Goal: Task Accomplishment & Management: Complete application form

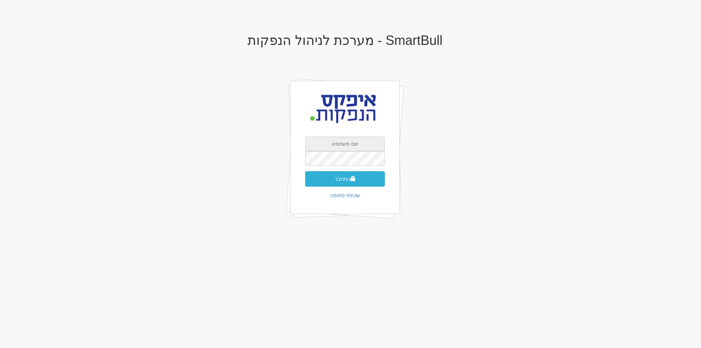
type input "apex"
click at [338, 179] on button "התחבר" at bounding box center [345, 178] width 80 height 15
type input "737793"
click at [331, 184] on button "התחבר" at bounding box center [345, 189] width 80 height 15
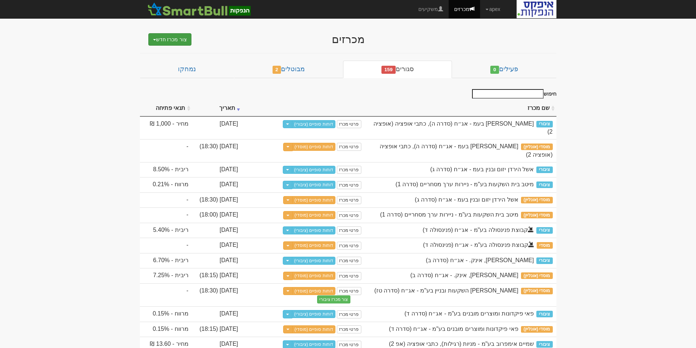
click at [171, 41] on button "צור מכרז חדש" at bounding box center [169, 39] width 43 height 12
click at [176, 51] on link "מוסדי" at bounding box center [151, 53] width 80 height 9
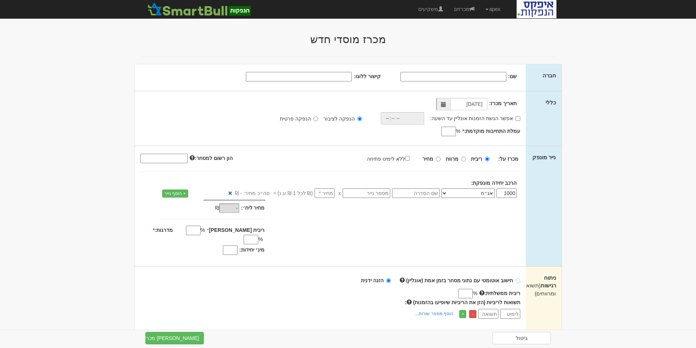
click at [475, 76] on input "שם:" at bounding box center [453, 76] width 106 height 9
type input "פאי פלוס פיקדונות בעמ"
click at [517, 118] on input "אפשר הגשת הזמנות אונליין עד השעה:" at bounding box center [517, 118] width 5 height 5
checkbox input "true"
click at [414, 119] on input "time" at bounding box center [400, 118] width 43 height 12
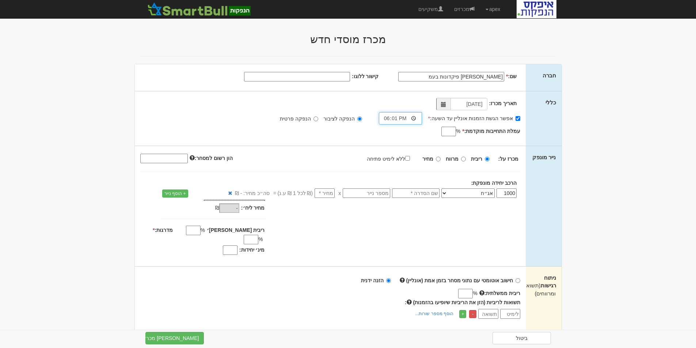
type input "18:15"
click at [444, 133] on input "עמלת התחייבות מוקדמת: *" at bounding box center [448, 131] width 15 height 9
type input "0.06"
click at [419, 196] on input "text" at bounding box center [415, 192] width 47 height 9
type input "סדרה א"
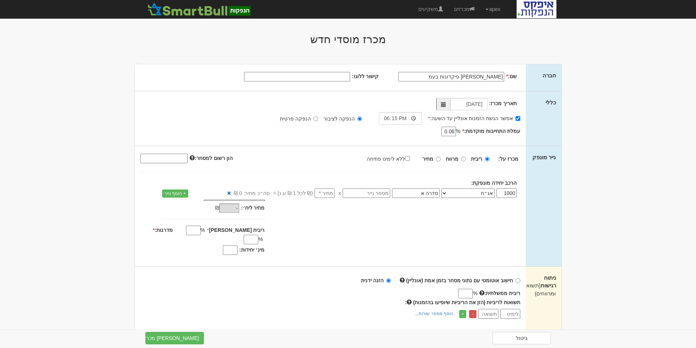
type input "1"
type input "1,000"
type input "10"
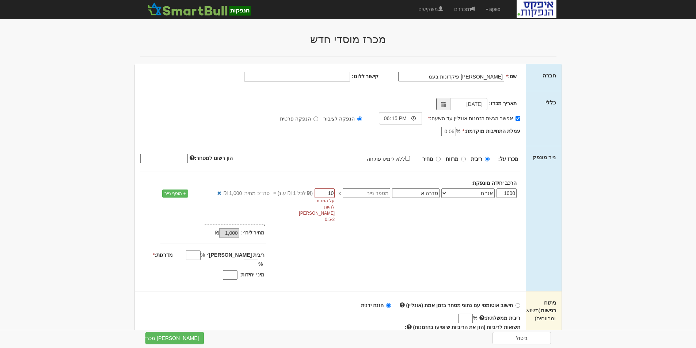
type input "10,000"
type input "103"
type input "103,000"
type input "1039"
type input "1,039,000"
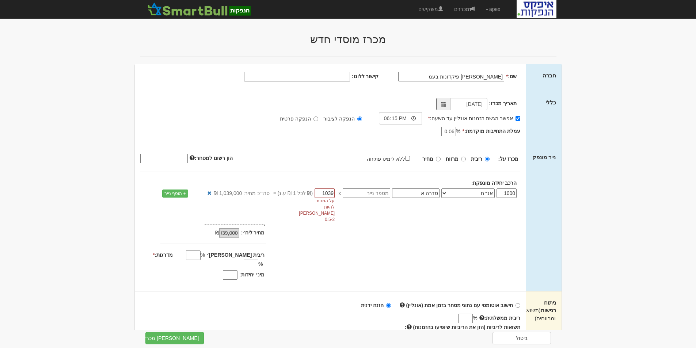
type input "1039.7"
type input "1,039,700"
drag, startPoint x: 316, startPoint y: 192, endPoint x: 336, endPoint y: 191, distance: 19.4
click at [335, 191] on input "1039.70" at bounding box center [324, 192] width 20 height 9
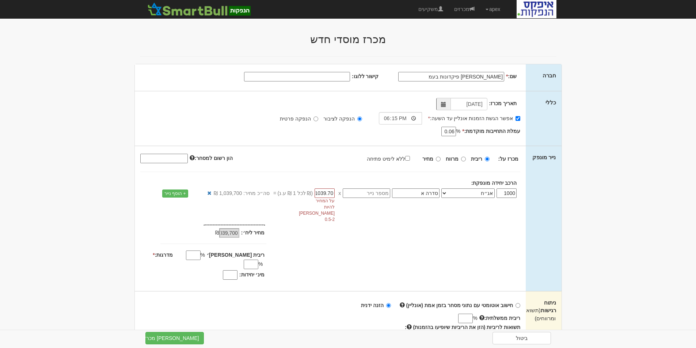
type input "1"
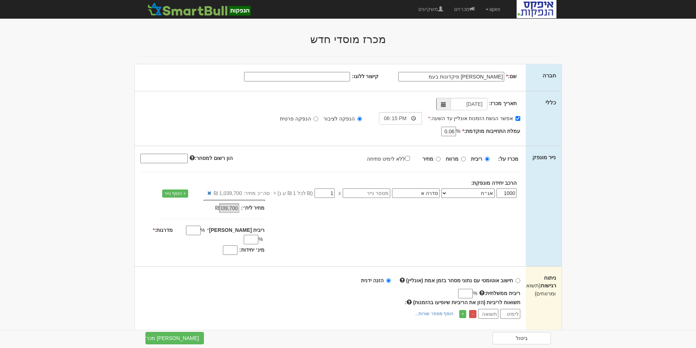
scroll to position [0, 0]
type input "1,000"
type input "1.03"
type input "1,030"
type input "1.039"
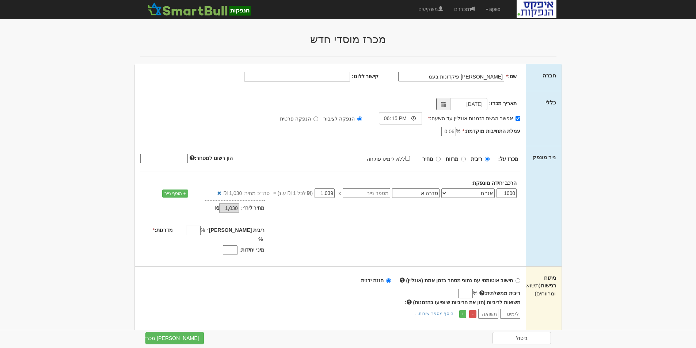
type input "1,039"
type input "1.0397"
type input "1,039.7"
type input "1.0397"
click at [200, 231] on input "ריבית מקס׳" at bounding box center [193, 230] width 15 height 9
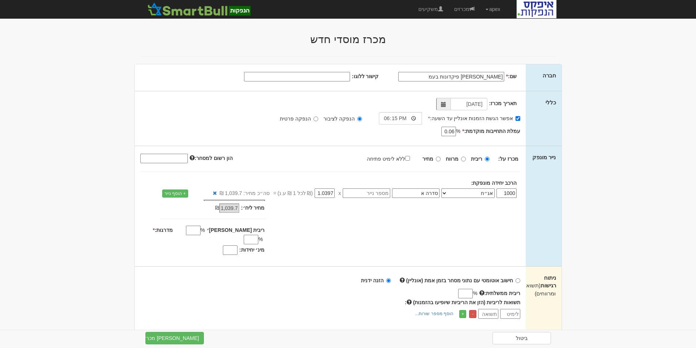
click at [244, 235] on input "מדרגות: *" at bounding box center [251, 239] width 15 height 9
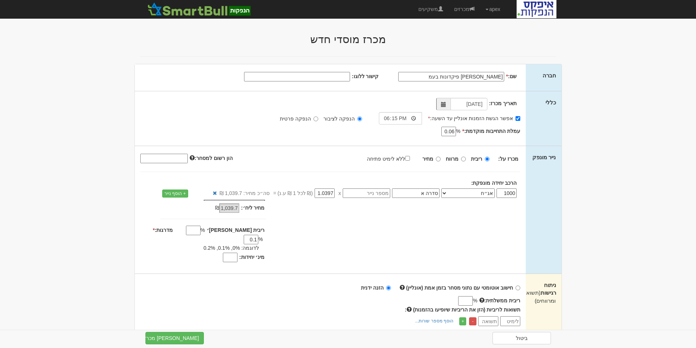
type input "0.1"
click at [230, 253] on input "מינ׳ יחידות:" at bounding box center [230, 257] width 15 height 9
type input "8"
type input "770"
click at [254, 274] on div "חישוב אוטומטי עם נתוני מסחר בזמן אמת (אונליין) הזנה ידנית ריבית ממשלתית: % - * …" at bounding box center [330, 305] width 391 height 63
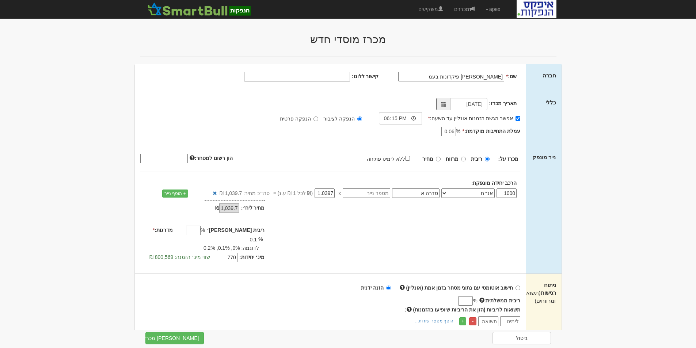
click at [379, 194] on input "text" at bounding box center [366, 192] width 47 height 9
paste input "1213503"
type input "1213503"
click at [418, 191] on input "סדרה א" at bounding box center [415, 192] width 47 height 9
click at [435, 212] on div "מחיר מינ׳: 1,039.7 ₪ *" at bounding box center [330, 232] width 391 height 65
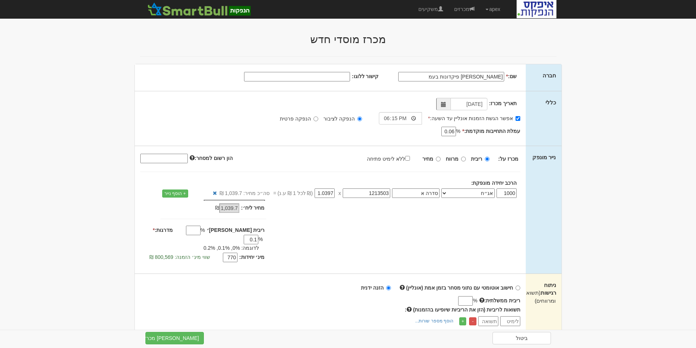
click at [161, 159] on input "הון רשום למסחר:" at bounding box center [163, 158] width 47 height 9
type input "1540000000"
click at [296, 160] on div "מכרז על: ריבית מרווח מחיר ללא לימיט פתיחה" at bounding box center [330, 159] width 391 height 12
click at [439, 157] on input "מחיר" at bounding box center [438, 159] width 5 height 5
radio input "true"
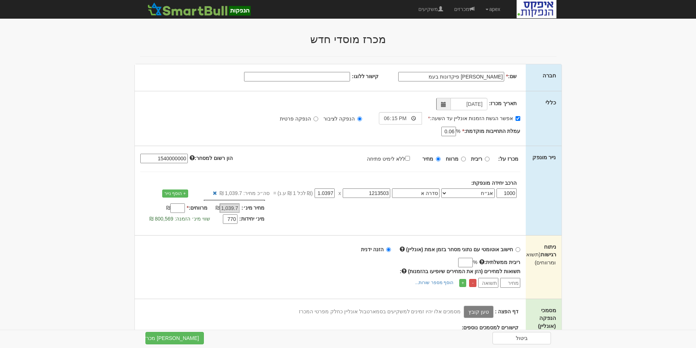
click at [179, 208] on input "מרווחים: *" at bounding box center [177, 207] width 15 height 9
type input "0.1"
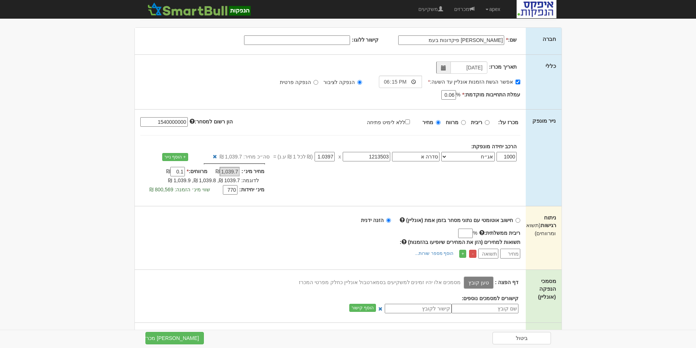
scroll to position [73, 0]
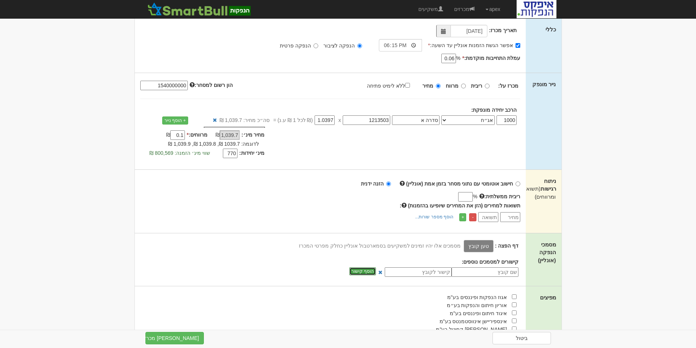
click at [371, 272] on button "הוסף קישור" at bounding box center [362, 271] width 27 height 8
click at [491, 271] on input "text" at bounding box center [484, 271] width 67 height 9
click at [476, 272] on input "text" at bounding box center [484, 271] width 67 height 9
click at [433, 272] on input "text" at bounding box center [418, 271] width 67 height 9
click at [423, 263] on div "קישורים למסמכים נוספים:" at bounding box center [327, 261] width 384 height 7
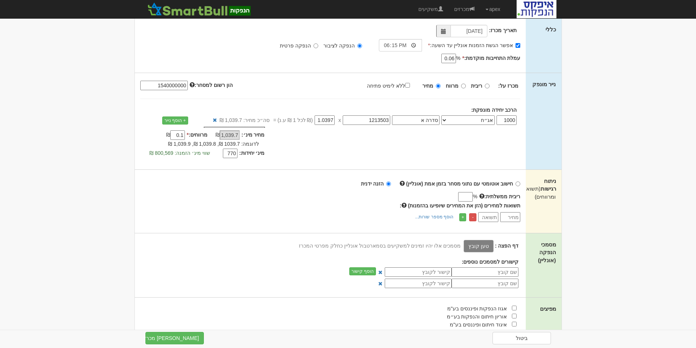
click at [480, 245] on label "טען קובץ" at bounding box center [478, 246] width 30 height 12
click at [462, 245] on input "טען קובץ" at bounding box center [462, 246] width 0 height 8
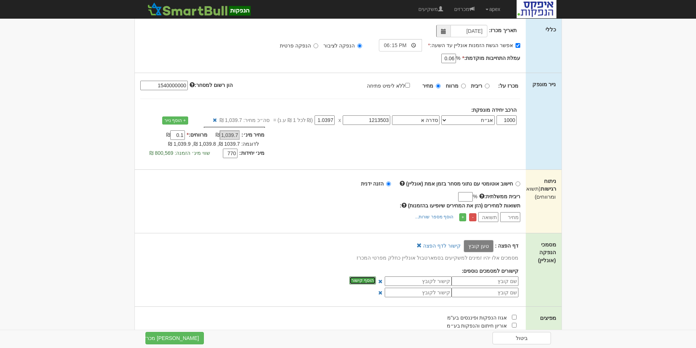
click at [371, 282] on button "הוסף קישור" at bounding box center [362, 280] width 27 height 8
click at [382, 303] on span at bounding box center [380, 304] width 4 height 4
click at [441, 293] on input "text" at bounding box center [418, 292] width 67 height 9
click at [485, 245] on label "טען קובץ" at bounding box center [478, 246] width 30 height 12
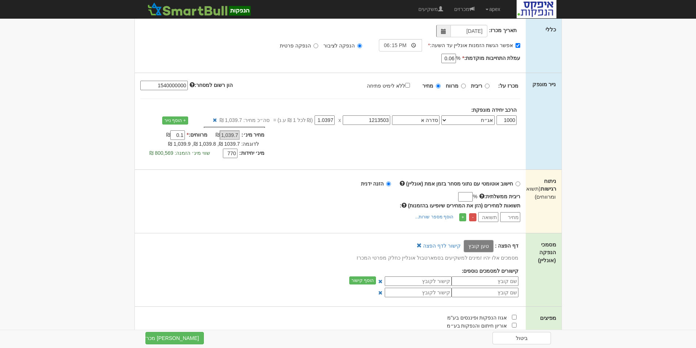
click at [462, 245] on input "טען קובץ" at bounding box center [462, 246] width 0 height 8
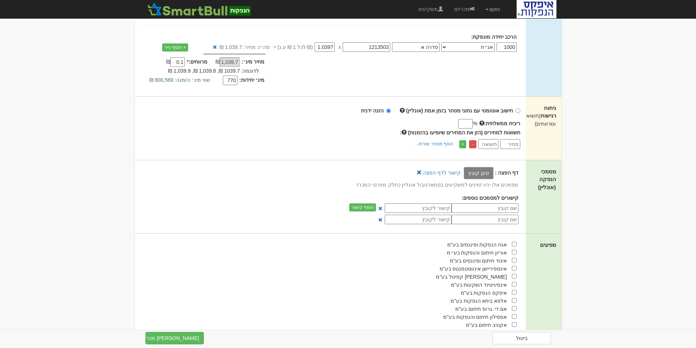
scroll to position [256, 0]
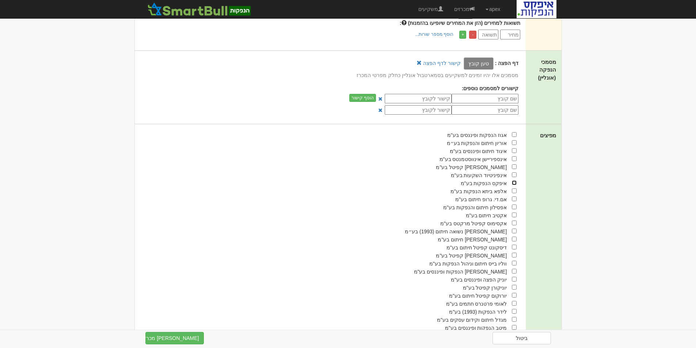
click at [513, 183] on input "checkbox" at bounding box center [514, 182] width 5 height 5
checkbox input "true"
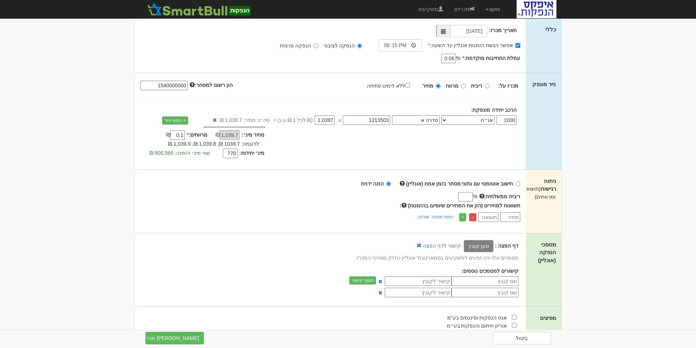
scroll to position [0, 0]
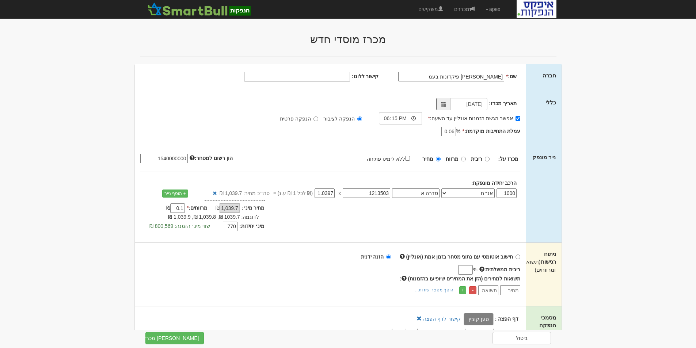
click at [451, 77] on input "פאי פלוס פיקדונות בעמ" at bounding box center [451, 76] width 106 height 9
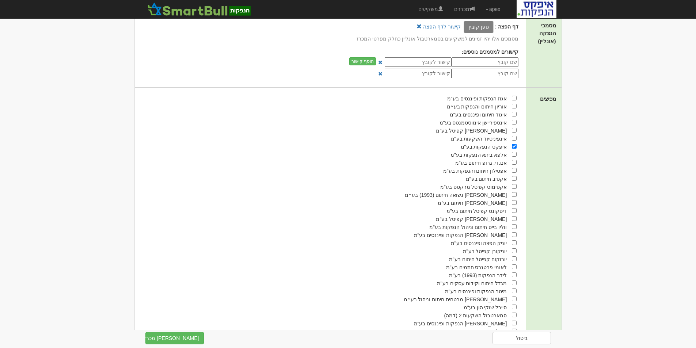
scroll to position [340, 0]
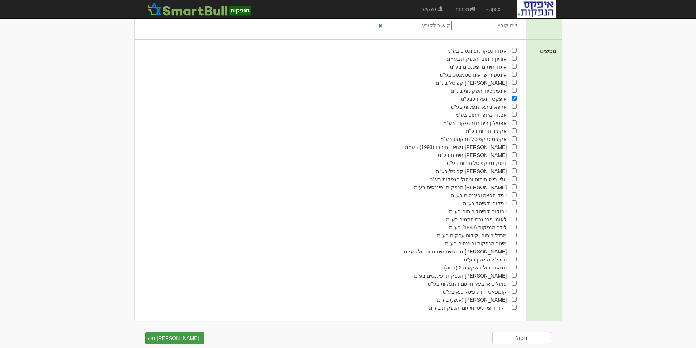
type input "פאי פלוס פיקדונות בעמ - הרחבה"
click at [179, 340] on button "צור מכרז" at bounding box center [174, 338] width 58 height 12
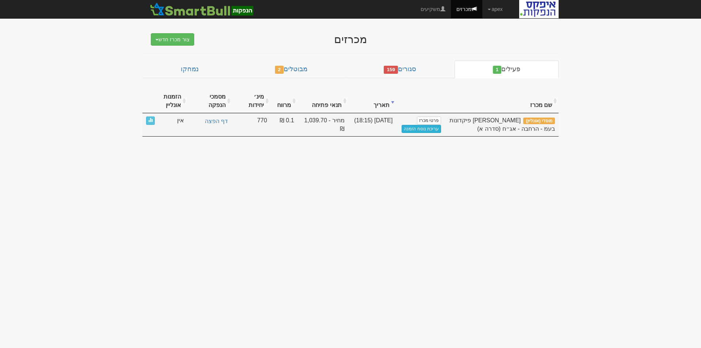
click at [414, 131] on link "עריכת נוסח הזמנה" at bounding box center [421, 129] width 39 height 8
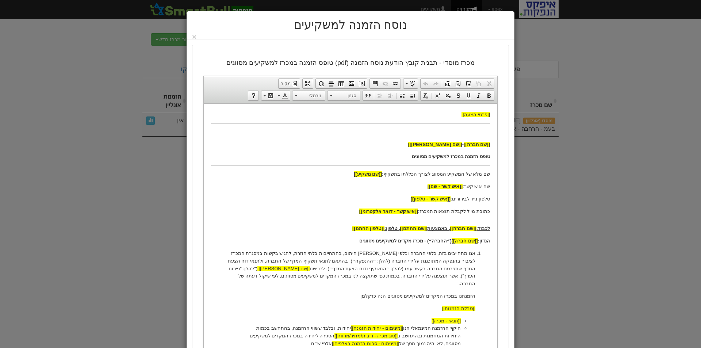
drag, startPoint x: 404, startPoint y: 216, endPoint x: 385, endPoint y: 216, distance: 19.7
drag, startPoint x: 403, startPoint y: 252, endPoint x: 379, endPoint y: 252, distance: 23.7
click at [379, 252] on p "אנו מתחייבים בזה, כלפי החברה וכלפי הפניקס חיתום, בהתחייבות בלתי חוזרת, להגיש בק…" at bounding box center [351, 268] width 250 height 38
copy p "איפקס הנפקות"
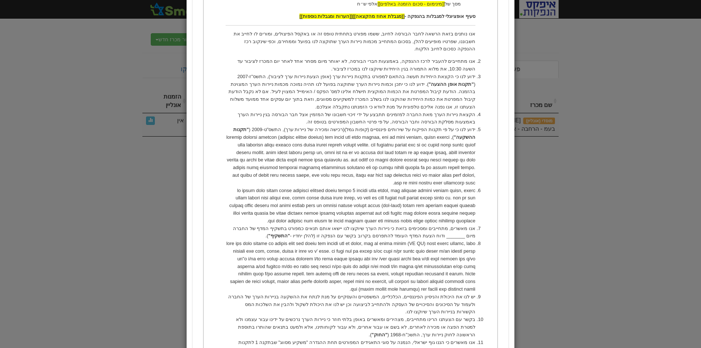
scroll to position [605, 0]
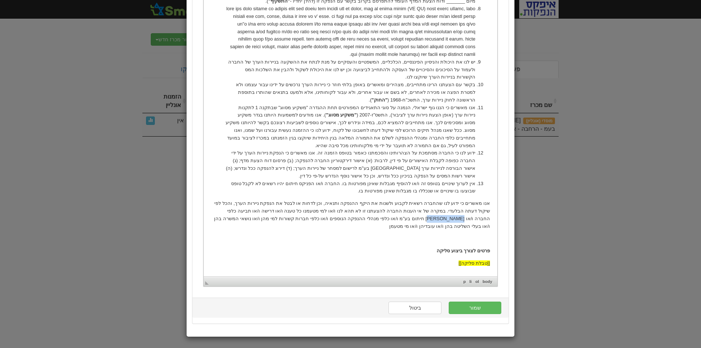
drag, startPoint x: 253, startPoint y: 195, endPoint x: 229, endPoint y: 195, distance: 24.5
click at [229, 200] on p "אנו מאשרים כי ידוע לנו שהחברה רשאית לקבוע ולשנות את היקף ההנפקה ותנאיה, וכן לדח…" at bounding box center [350, 215] width 279 height 30
click at [480, 307] on button "שמור" at bounding box center [475, 308] width 53 height 12
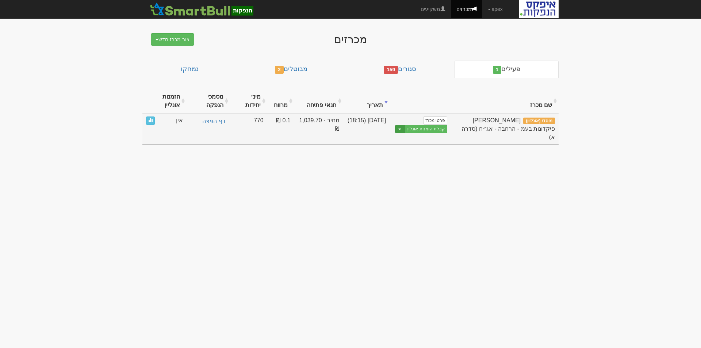
click at [400, 128] on button "Toggle Dropdown" at bounding box center [399, 129] width 9 height 8
click at [418, 141] on link "הצג טופס הזמנה לדוגמה" at bounding box center [412, 141] width 69 height 9
click at [401, 129] on span "button" at bounding box center [399, 129] width 3 height 1
click at [407, 151] on link "עריכת נוסח הזמנה" at bounding box center [412, 150] width 69 height 9
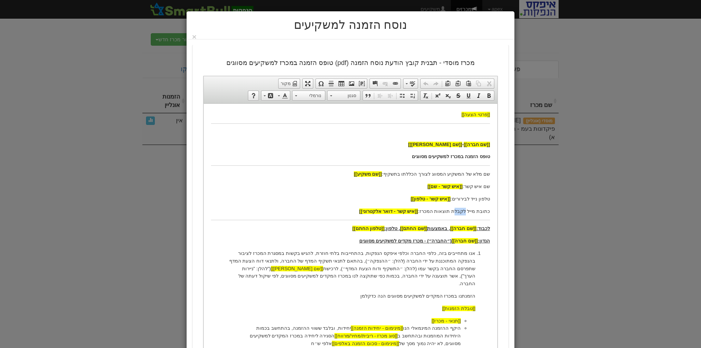
drag, startPoint x: 458, startPoint y: 203, endPoint x: 468, endPoint y: 203, distance: 10.2
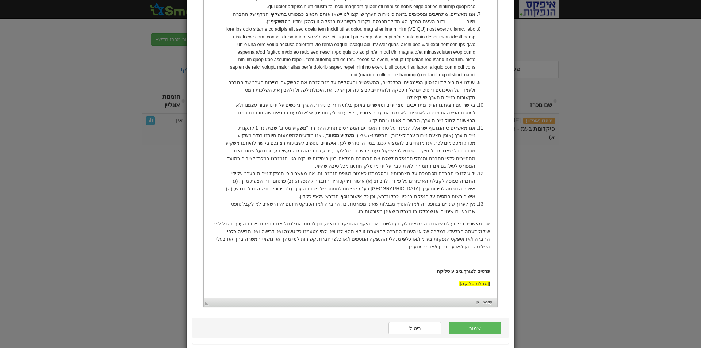
scroll to position [475, 0]
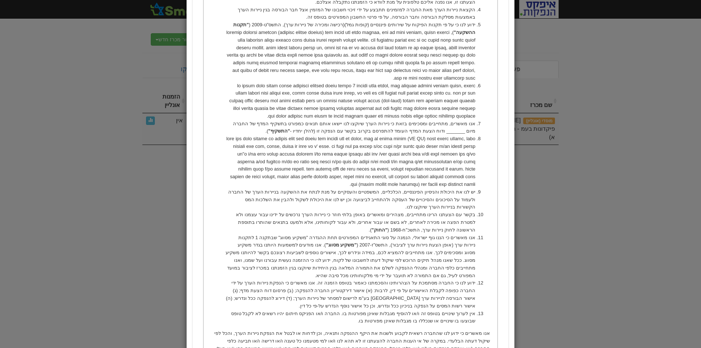
click at [232, 120] on li "אנו מאשרים, מתחייבים ומסכימים בזאת כי ניירות הערך שיוקצו לנו יישאו אותם תנאים כ…" at bounding box center [351, 127] width 250 height 15
drag, startPoint x: 225, startPoint y: 108, endPoint x: 244, endPoint y: 108, distance: 18.3
click at [244, 120] on li "אנו מאשרים, מתחייבים ומסכימים בזאת כי ניירות הערך שיוקצו לנו יישאו אותם תנאים כ…" at bounding box center [351, 127] width 250 height 15
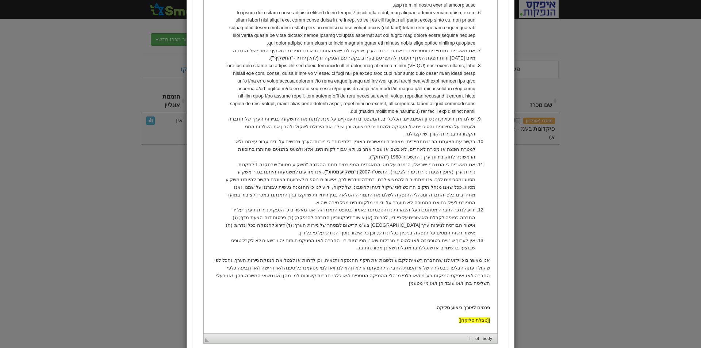
scroll to position [605, 0]
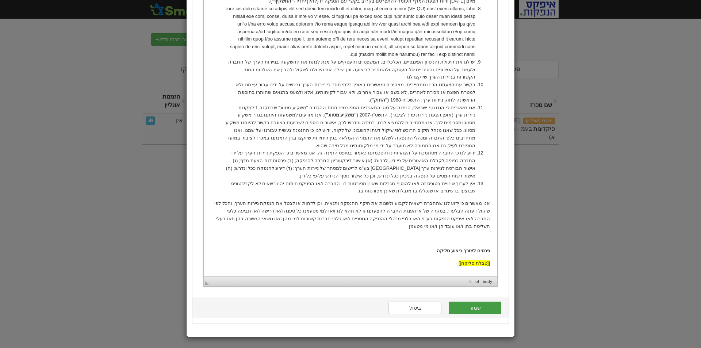
click at [480, 311] on button "שמור" at bounding box center [475, 308] width 53 height 12
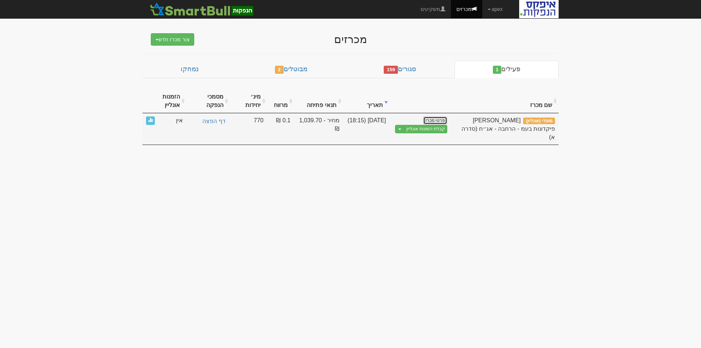
click at [433, 119] on link "פרטי מכרז" at bounding box center [435, 120] width 24 height 8
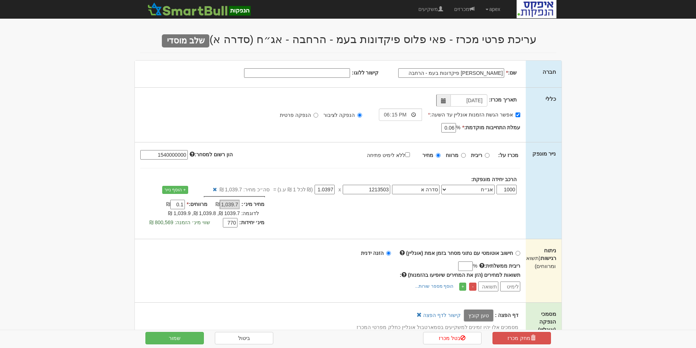
drag, startPoint x: 232, startPoint y: 222, endPoint x: 235, endPoint y: 225, distance: 4.3
click at [232, 223] on input "770" at bounding box center [230, 222] width 15 height 9
drag, startPoint x: 226, startPoint y: 222, endPoint x: 249, endPoint y: 218, distance: 23.4
click at [249, 218] on div "מינ׳ יחידות: 770 שווי מינ׳ הזמנה: 800,569 ₪" at bounding box center [196, 222] width 135 height 11
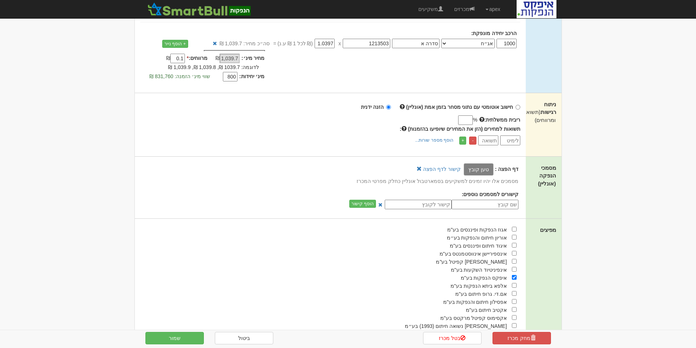
scroll to position [292, 0]
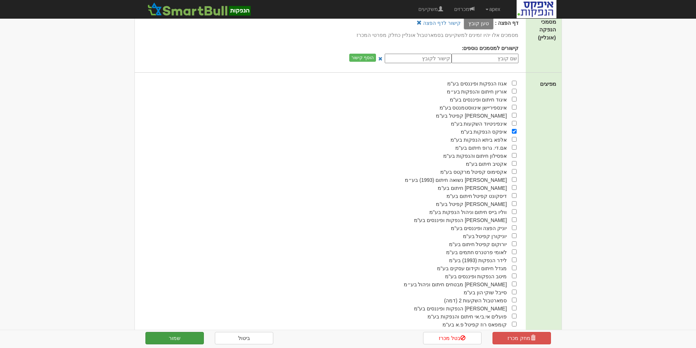
type input "800"
click at [183, 338] on button "שמור" at bounding box center [174, 338] width 58 height 12
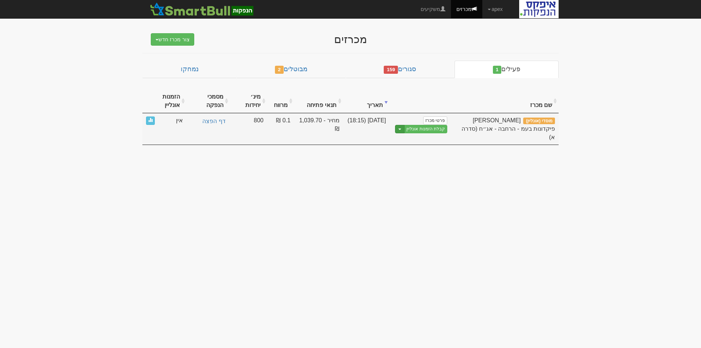
click at [401, 129] on span "button" at bounding box center [399, 129] width 3 height 1
click at [414, 140] on link "הצג טופס הזמנה לדוגמה" at bounding box center [412, 141] width 69 height 9
click at [435, 127] on link "קבלת הזמנות אונליין" at bounding box center [425, 129] width 43 height 8
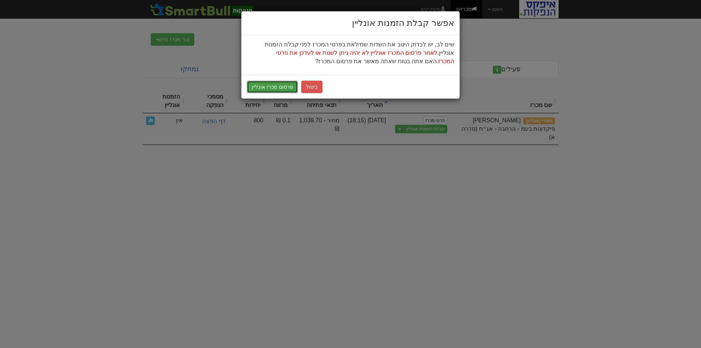
click at [280, 85] on button "פרסום מכרז אונליין" at bounding box center [272, 87] width 51 height 12
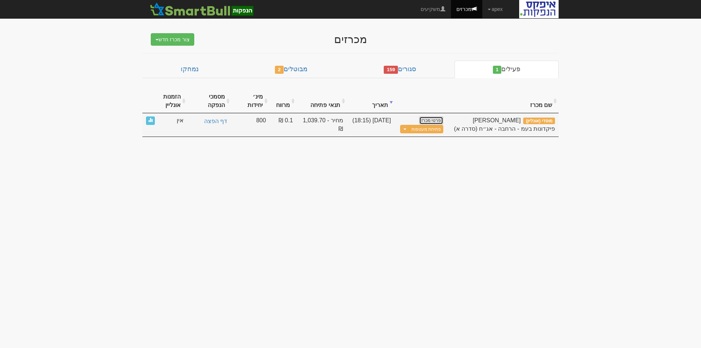
click at [427, 119] on link "פרטי מכרז" at bounding box center [431, 120] width 24 height 8
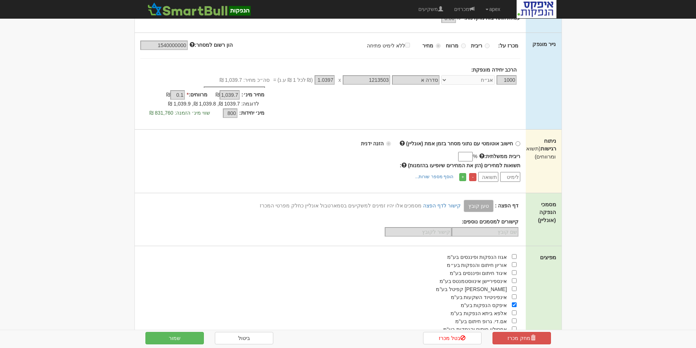
scroll to position [183, 0]
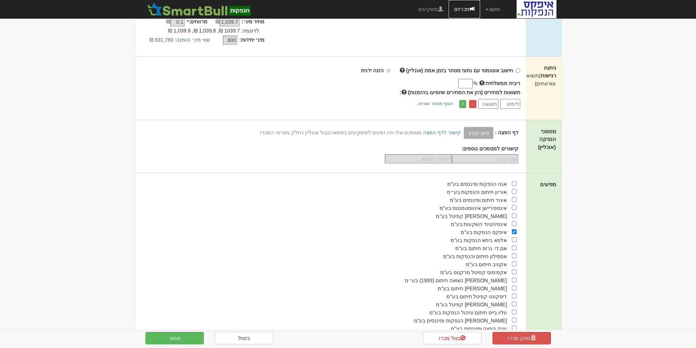
click at [459, 11] on link "מכרזים" at bounding box center [463, 9] width 31 height 18
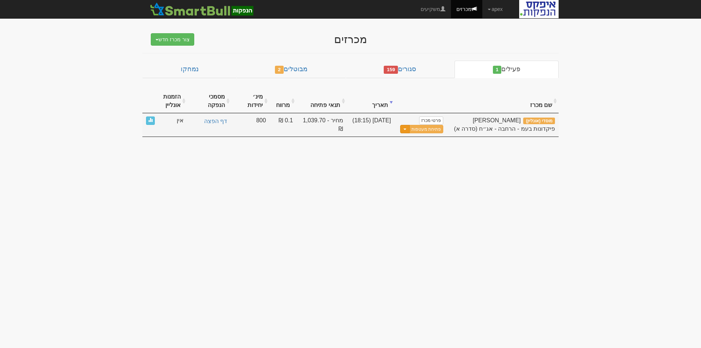
click at [406, 130] on button "Toggle Dropdown" at bounding box center [404, 129] width 9 height 8
click at [432, 149] on link "עדכן מסמכי הנפקה" at bounding box center [408, 150] width 69 height 9
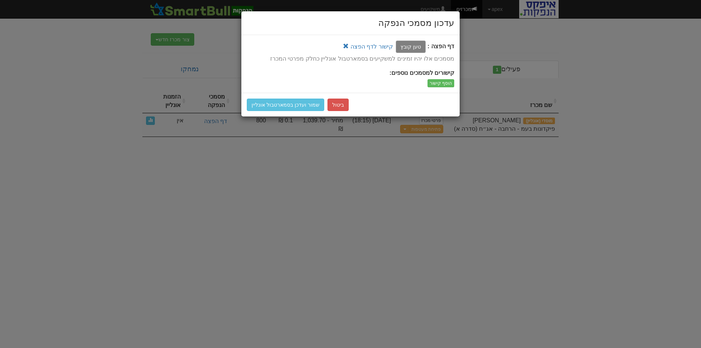
click at [415, 47] on label "טען קובץ" at bounding box center [411, 47] width 30 height 12
click at [394, 47] on input "טען קובץ" at bounding box center [394, 46] width 0 height 9
click at [285, 104] on button "שמור ועדכן בסמארטבול אונליין" at bounding box center [285, 105] width 77 height 12
